Goal: Find specific page/section: Find specific page/section

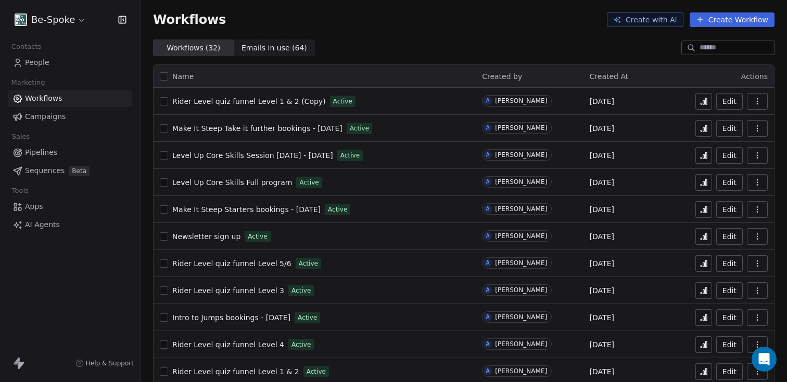
click at [699, 102] on icon at bounding box center [703, 101] width 8 height 8
click at [699, 103] on icon at bounding box center [703, 101] width 8 height 8
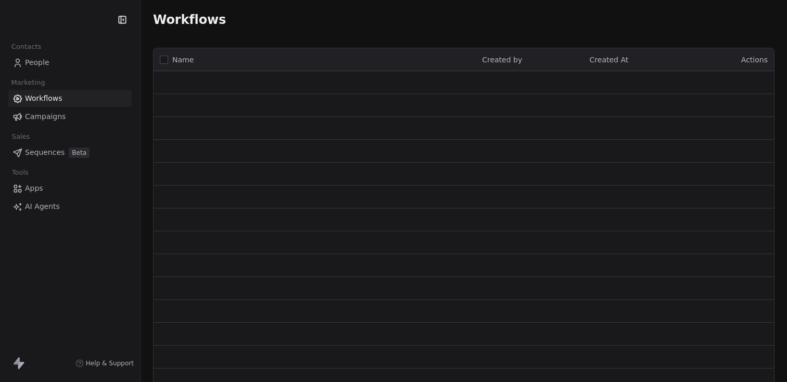
click at [31, 56] on link "People" at bounding box center [69, 62] width 123 height 17
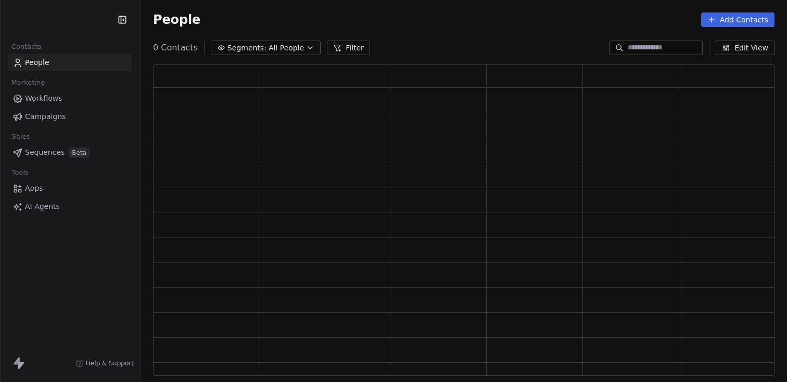
scroll to position [303, 613]
click at [31, 61] on div "Contacts People Marketing Workflows Campaigns Sales Sequences Beta Tools Apps A…" at bounding box center [393, 191] width 787 height 382
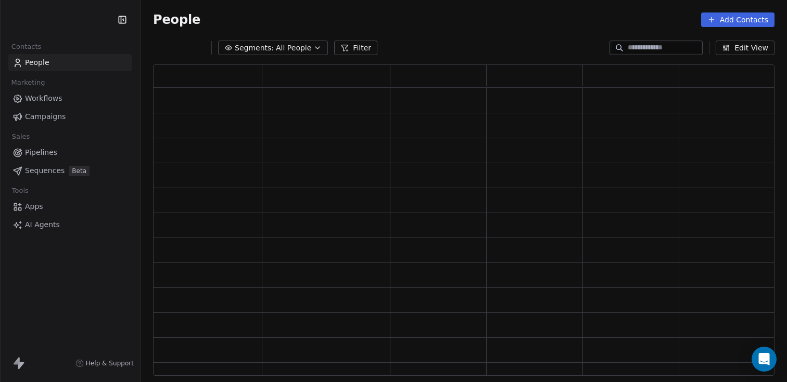
click at [634, 48] on input at bounding box center [663, 48] width 73 height 10
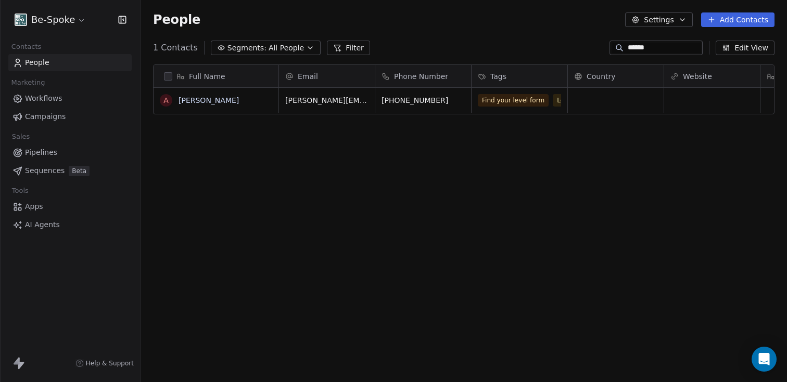
scroll to position [328, 638]
type input "******"
click at [520, 112] on span "Workflow test" at bounding box center [503, 115] width 51 height 12
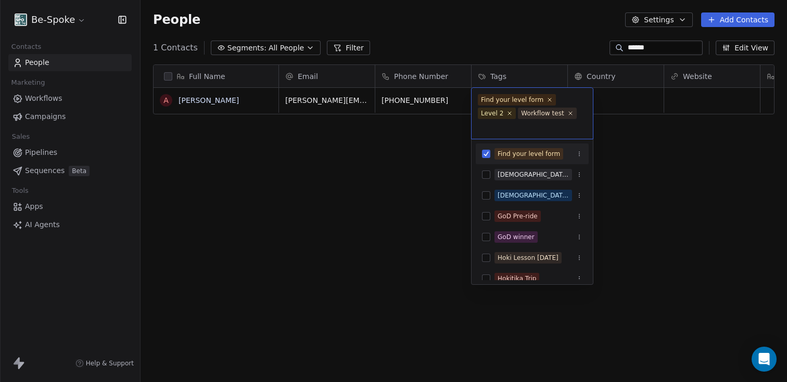
click at [558, 134] on div "Find your level form Level 2 Workflow test" at bounding box center [531, 113] width 121 height 51
click at [569, 112] on icon at bounding box center [570, 113] width 7 height 7
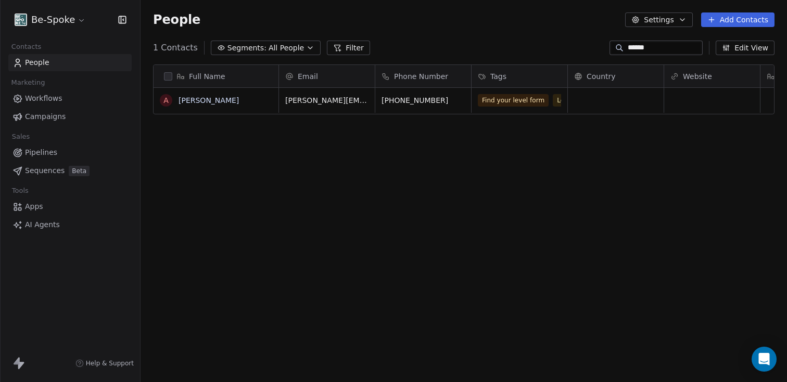
click at [424, 157] on html "Be-Spoke Contacts People Marketing Workflows Campaigns Sales Pipelines Sequence…" at bounding box center [393, 191] width 787 height 382
click at [30, 107] on div "Workflows Campaigns" at bounding box center [69, 107] width 123 height 35
click at [32, 102] on span "Workflows" at bounding box center [43, 98] width 37 height 11
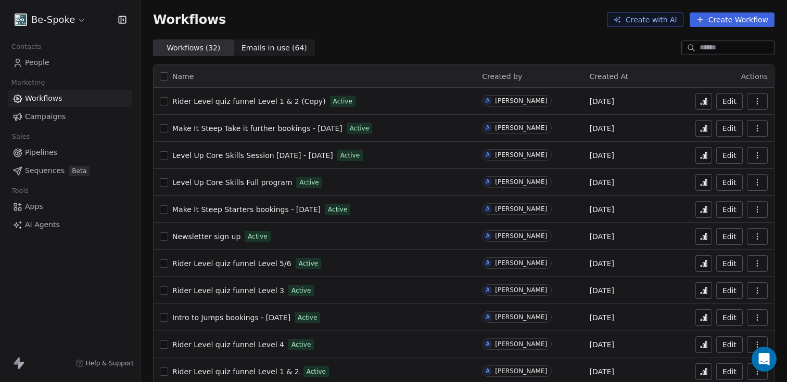
click at [268, 100] on span "Rider Level quiz funnel Level 1 & 2 (Copy)" at bounding box center [248, 101] width 153 height 8
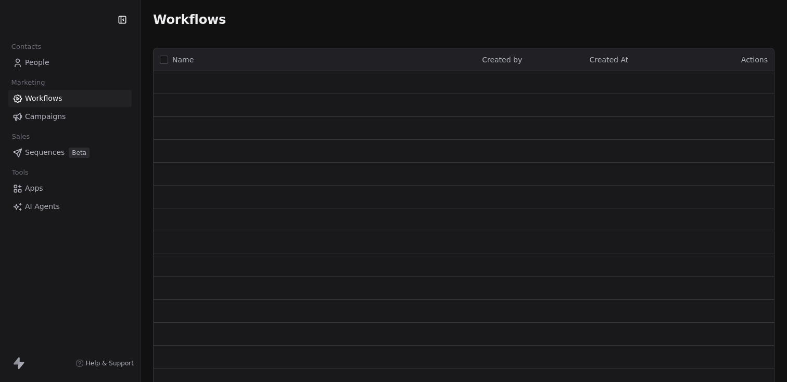
click at [38, 58] on span "People" at bounding box center [37, 62] width 24 height 11
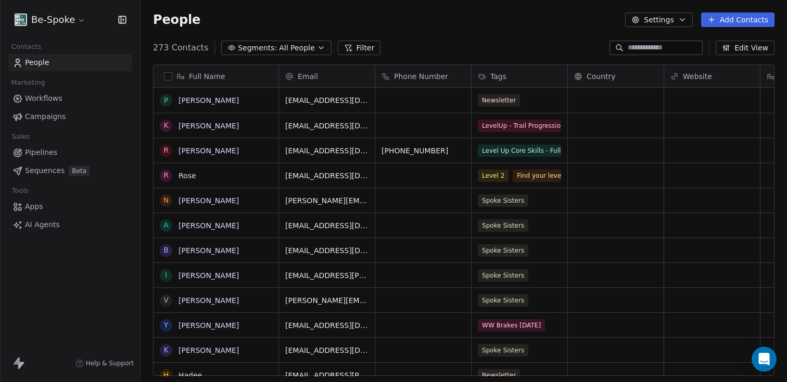
scroll to position [328, 638]
click at [629, 47] on input at bounding box center [663, 48] width 73 height 10
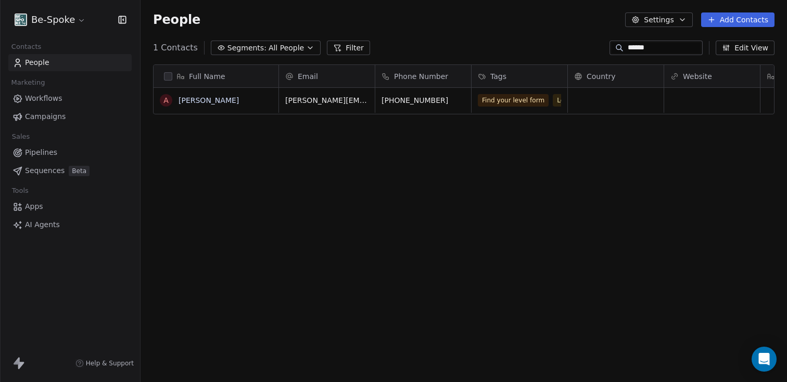
type input "******"
click at [518, 110] on div "Find your level form Level 2" at bounding box center [540, 100] width 138 height 25
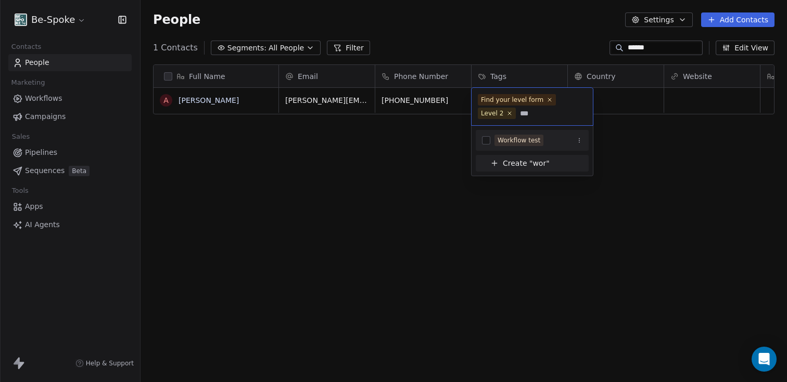
type input "***"
click at [524, 142] on div "Workflow test" at bounding box center [518, 140] width 43 height 9
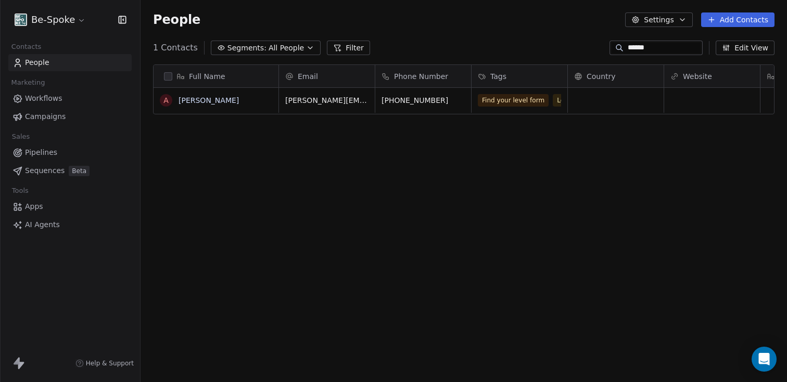
click at [401, 199] on html "Be-Spoke Contacts People Marketing Workflows Campaigns Sales Pipelines Sequence…" at bounding box center [393, 191] width 787 height 382
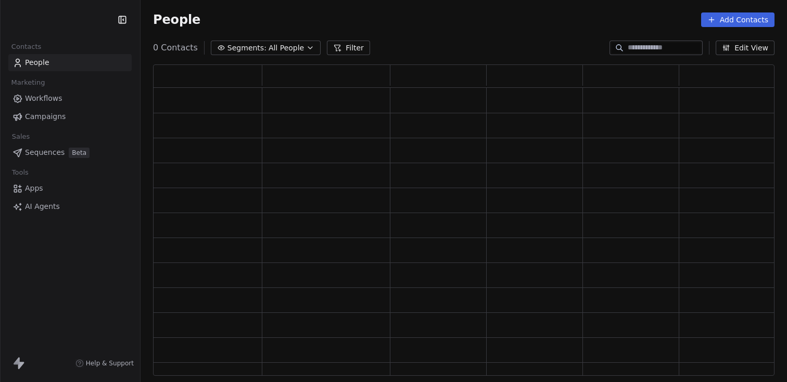
scroll to position [303, 613]
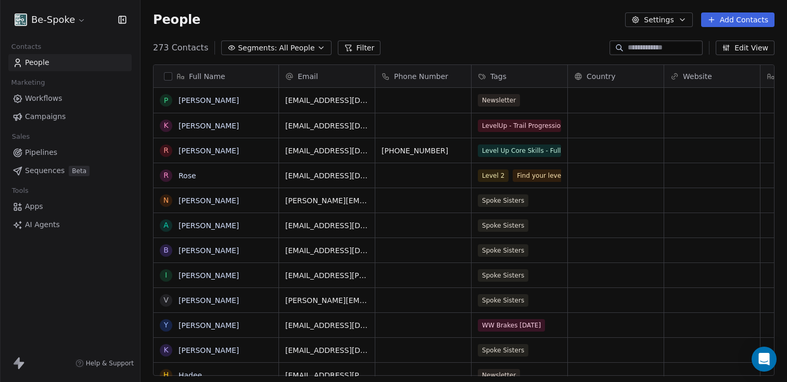
click at [36, 98] on span "Workflows" at bounding box center [43, 98] width 37 height 11
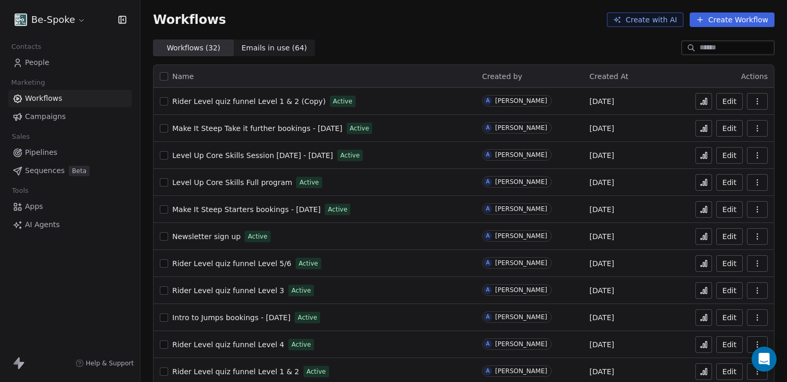
click at [700, 103] on icon at bounding box center [703, 101] width 8 height 8
